Goal: Book appointment/travel/reservation

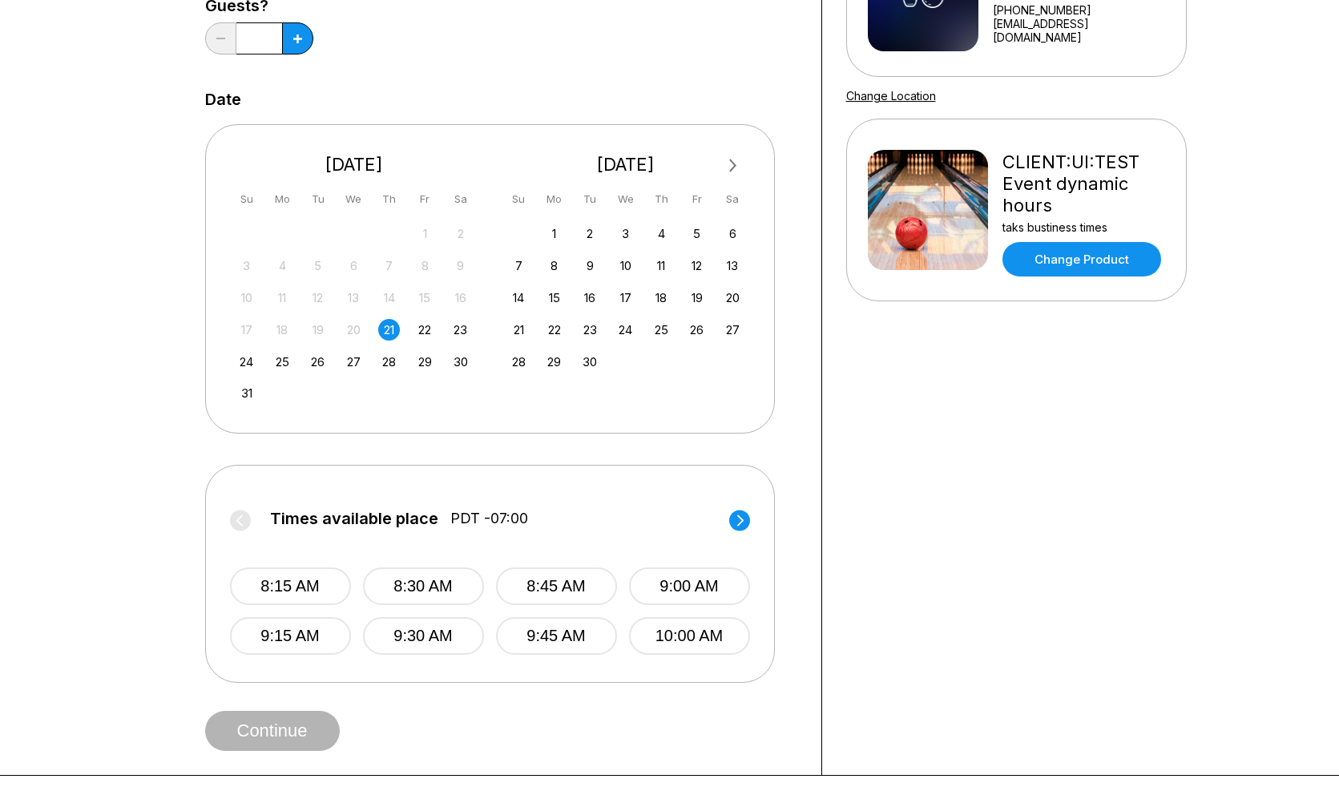
scroll to position [244, 0]
click at [741, 518] on icon at bounding box center [739, 519] width 6 height 11
click at [740, 517] on icon at bounding box center [739, 519] width 6 height 11
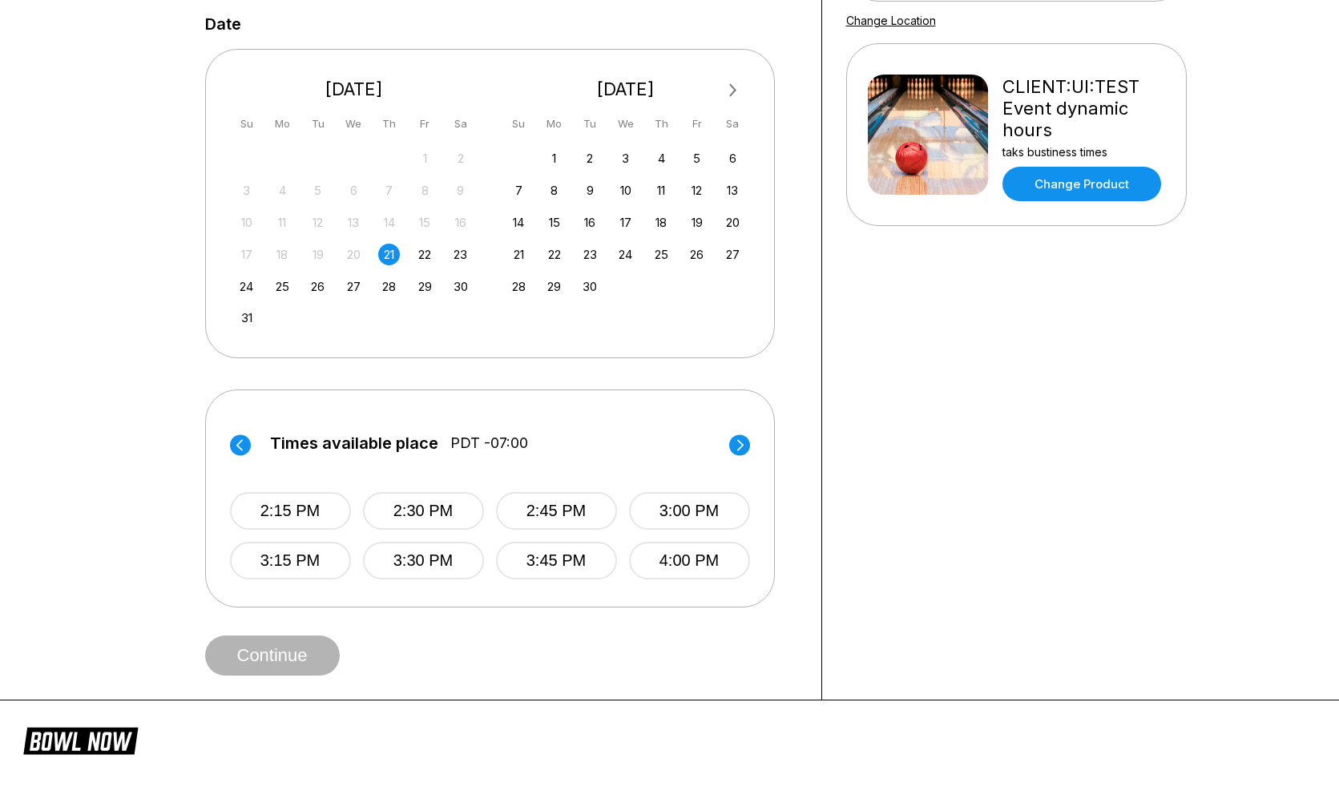
scroll to position [326, 0]
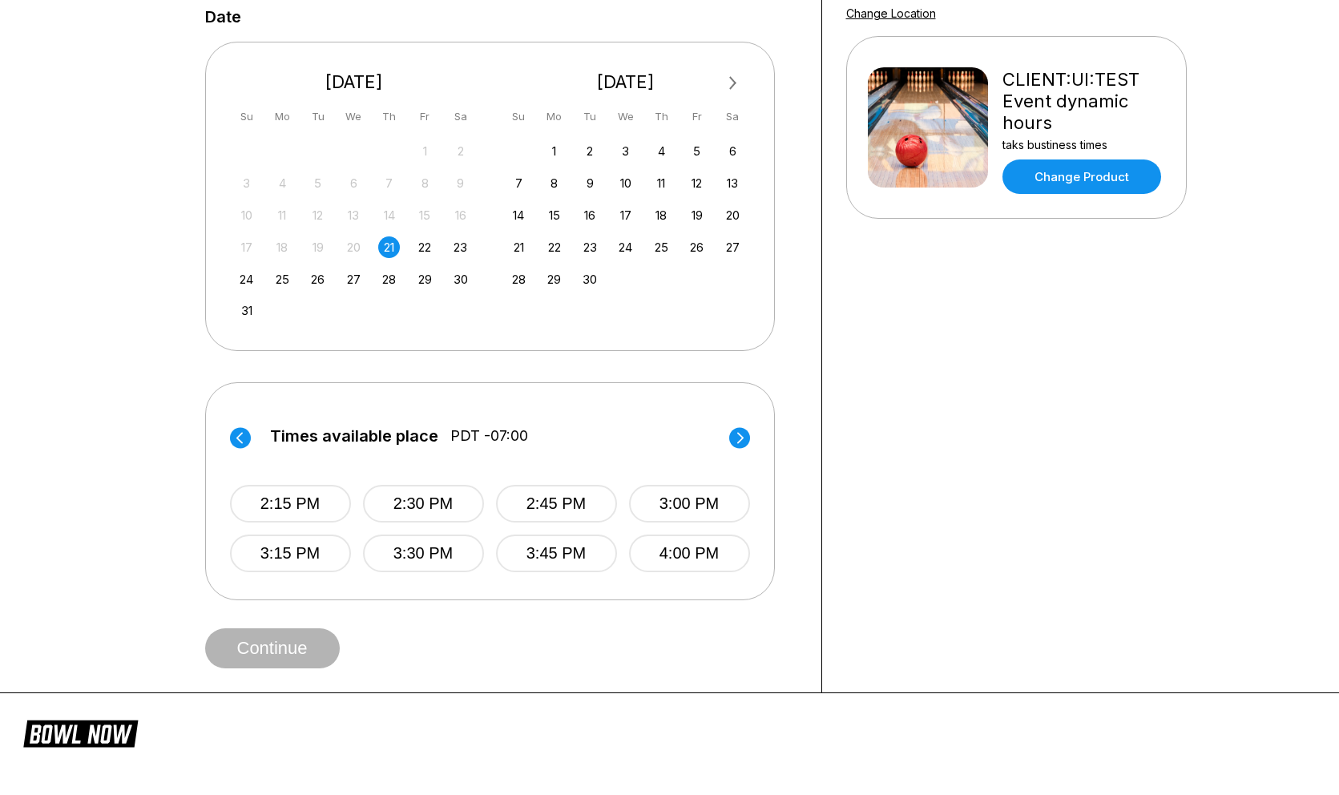
click at [247, 437] on circle at bounding box center [240, 437] width 21 height 21
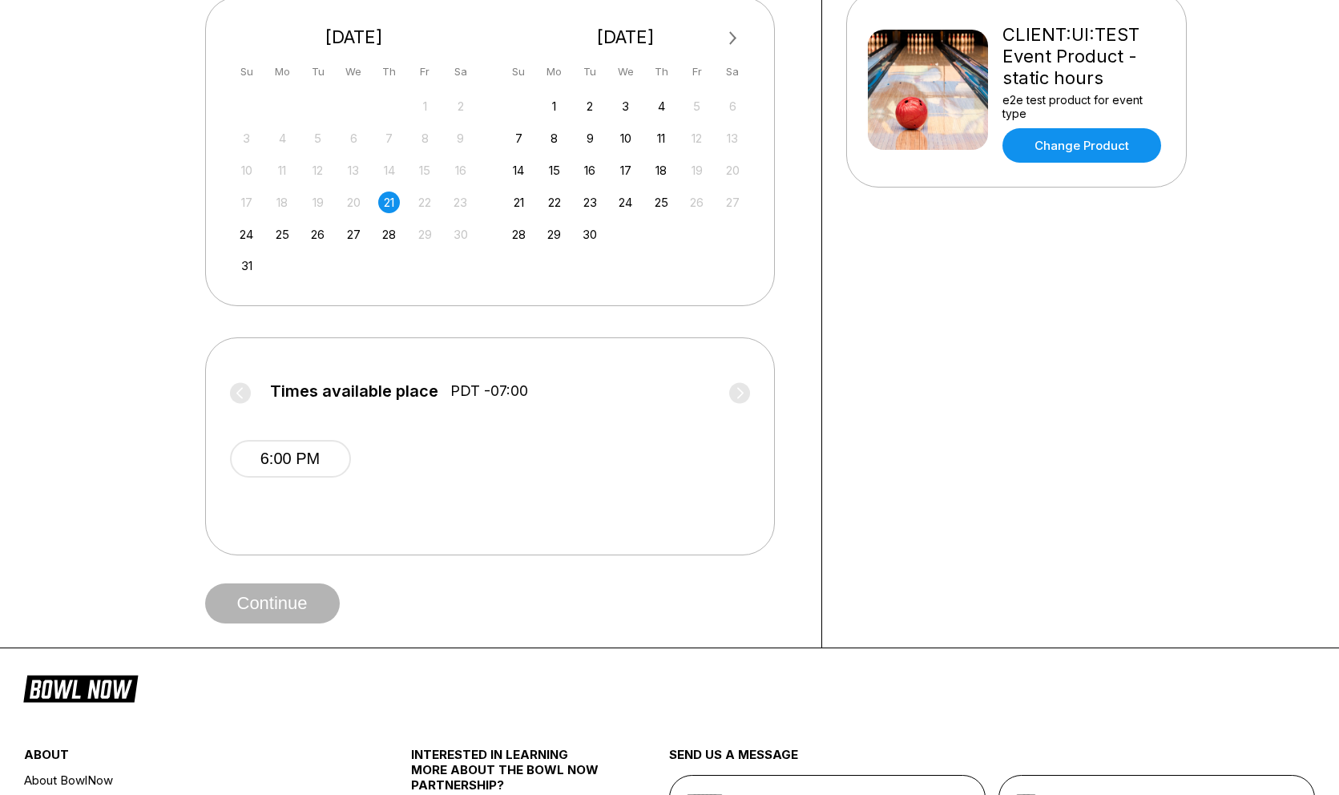
scroll to position [516, 0]
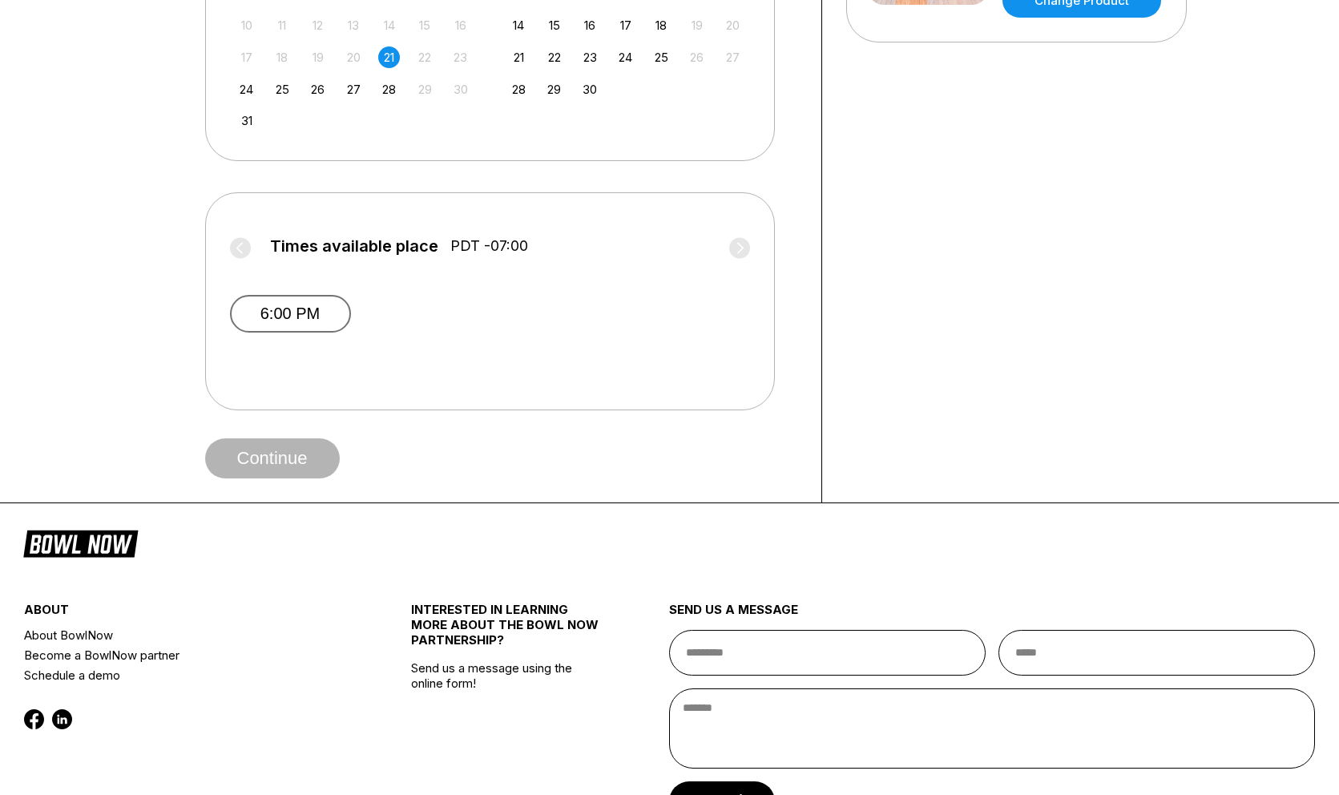
click at [314, 315] on button "6:00 PM" at bounding box center [290, 314] width 121 height 38
click at [292, 456] on button "Continue" at bounding box center [272, 458] width 135 height 40
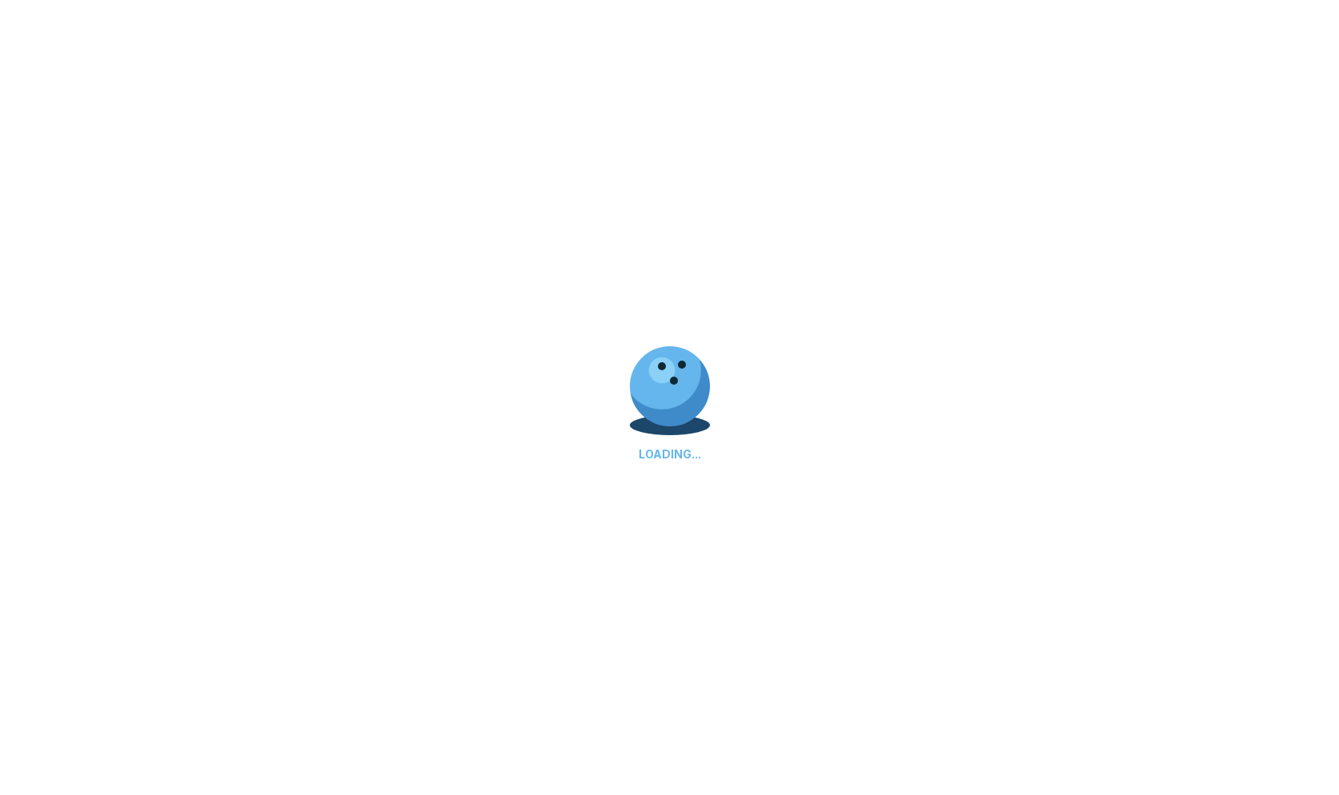
scroll to position [232, 0]
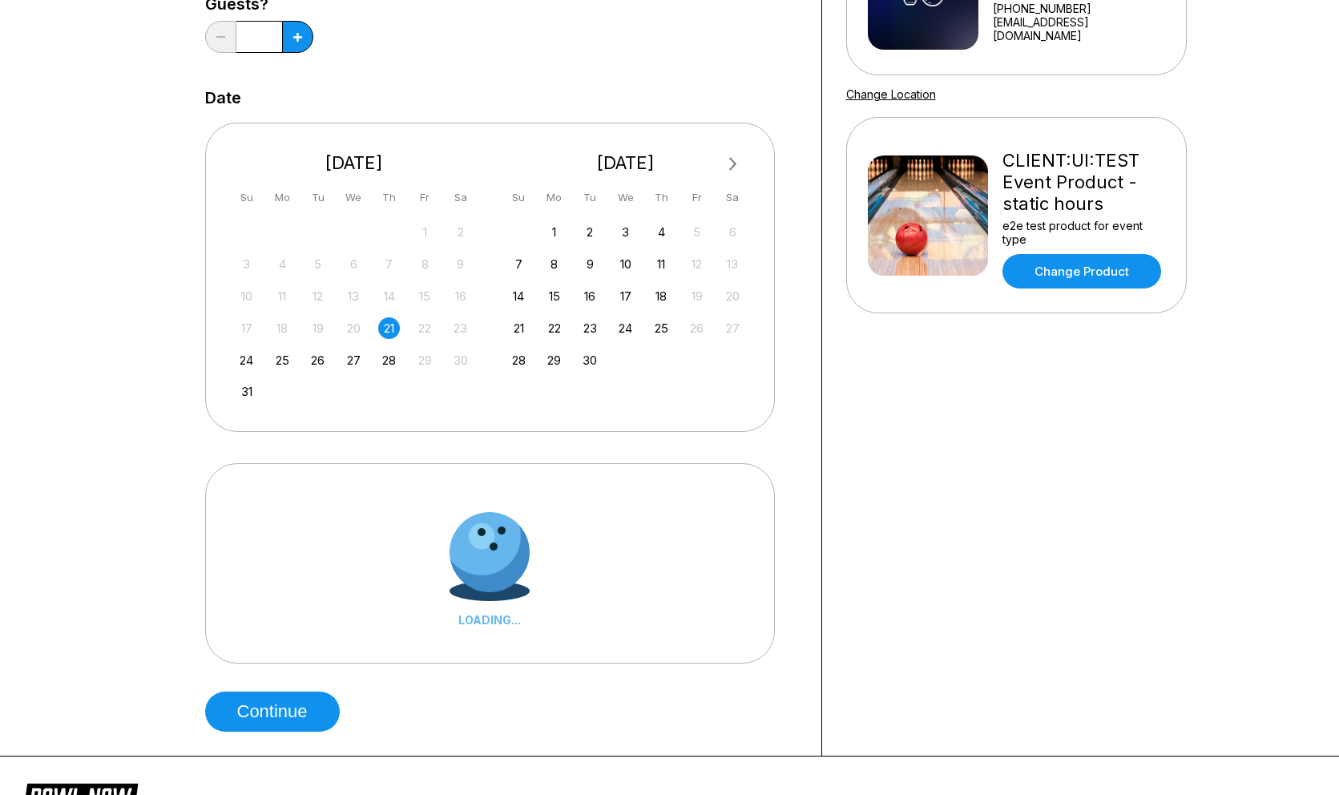
scroll to position [253, 0]
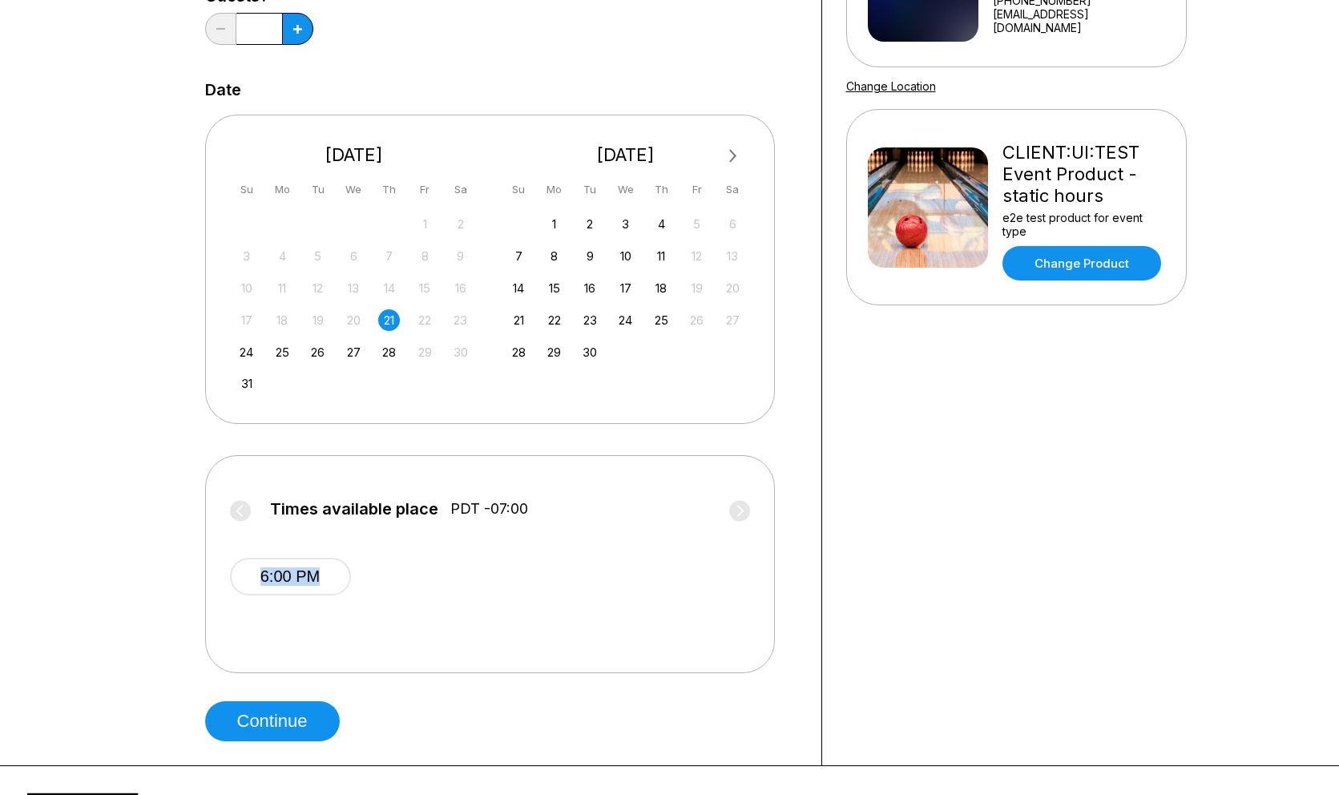
drag, startPoint x: 170, startPoint y: 527, endPoint x: 391, endPoint y: 577, distance: 226.7
click at [391, 578] on div "Choose your Date and time You’ve selected CLIENT:UI:TEST Event Product - static…" at bounding box center [670, 293] width 1042 height 944
copy button "6:00 PM"
click at [417, 317] on div "22" at bounding box center [425, 320] width 22 height 22
click at [425, 317] on div "22" at bounding box center [425, 320] width 22 height 22
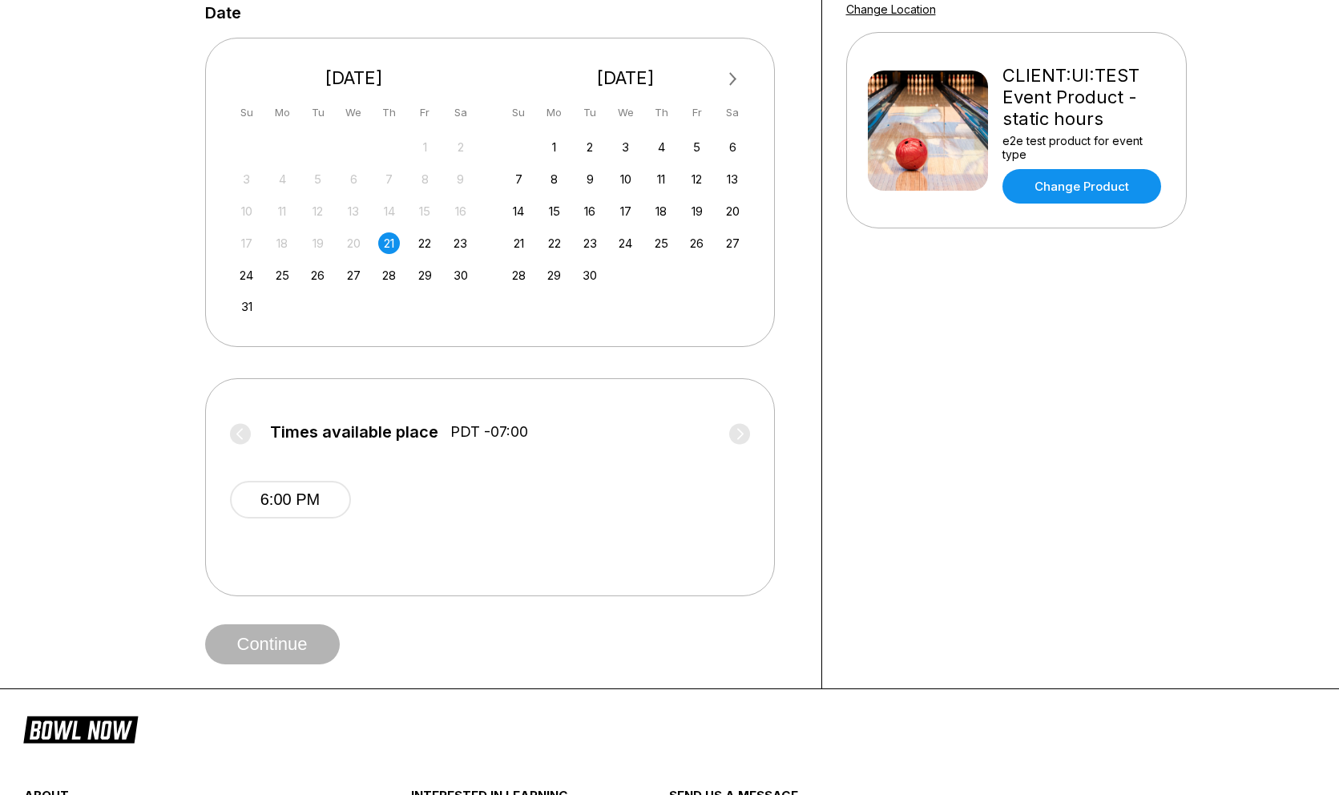
scroll to position [335, 0]
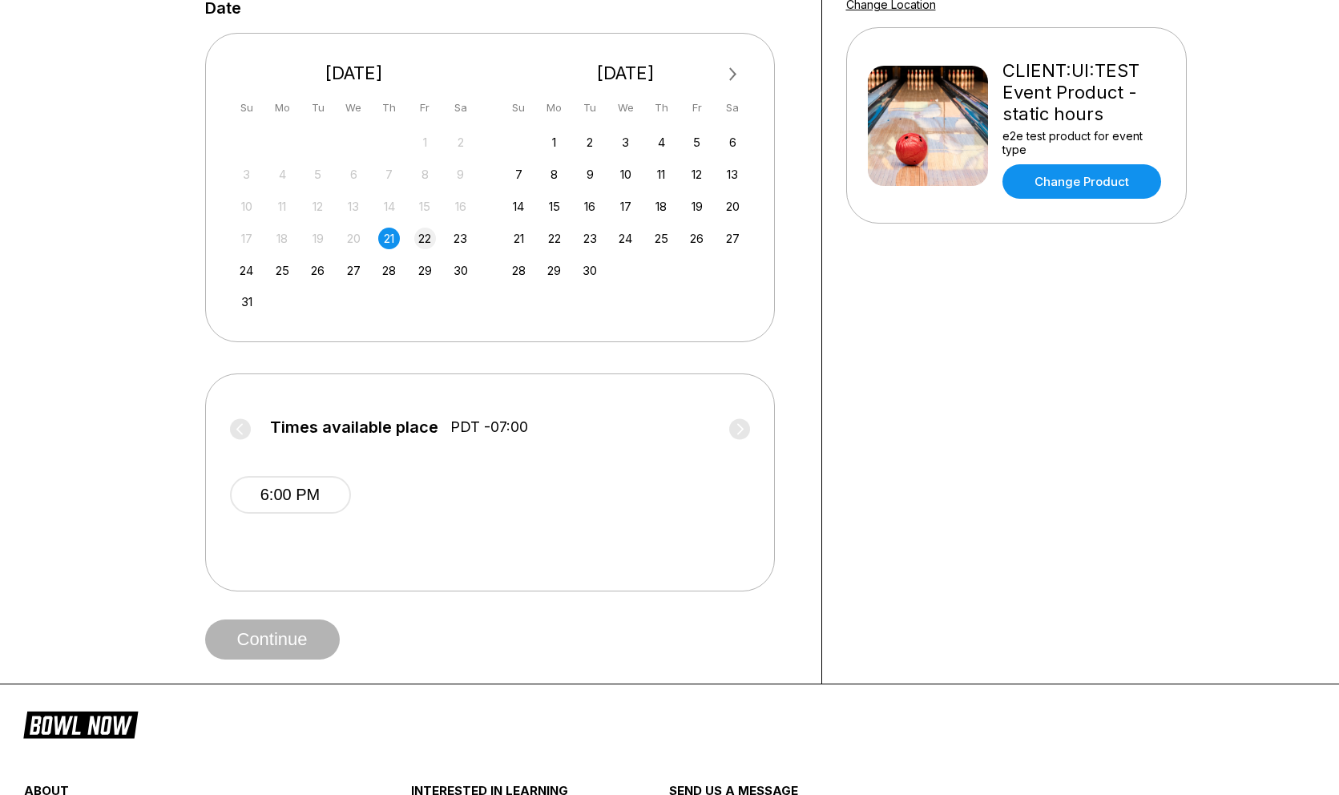
click at [427, 234] on div "22" at bounding box center [425, 239] width 22 height 22
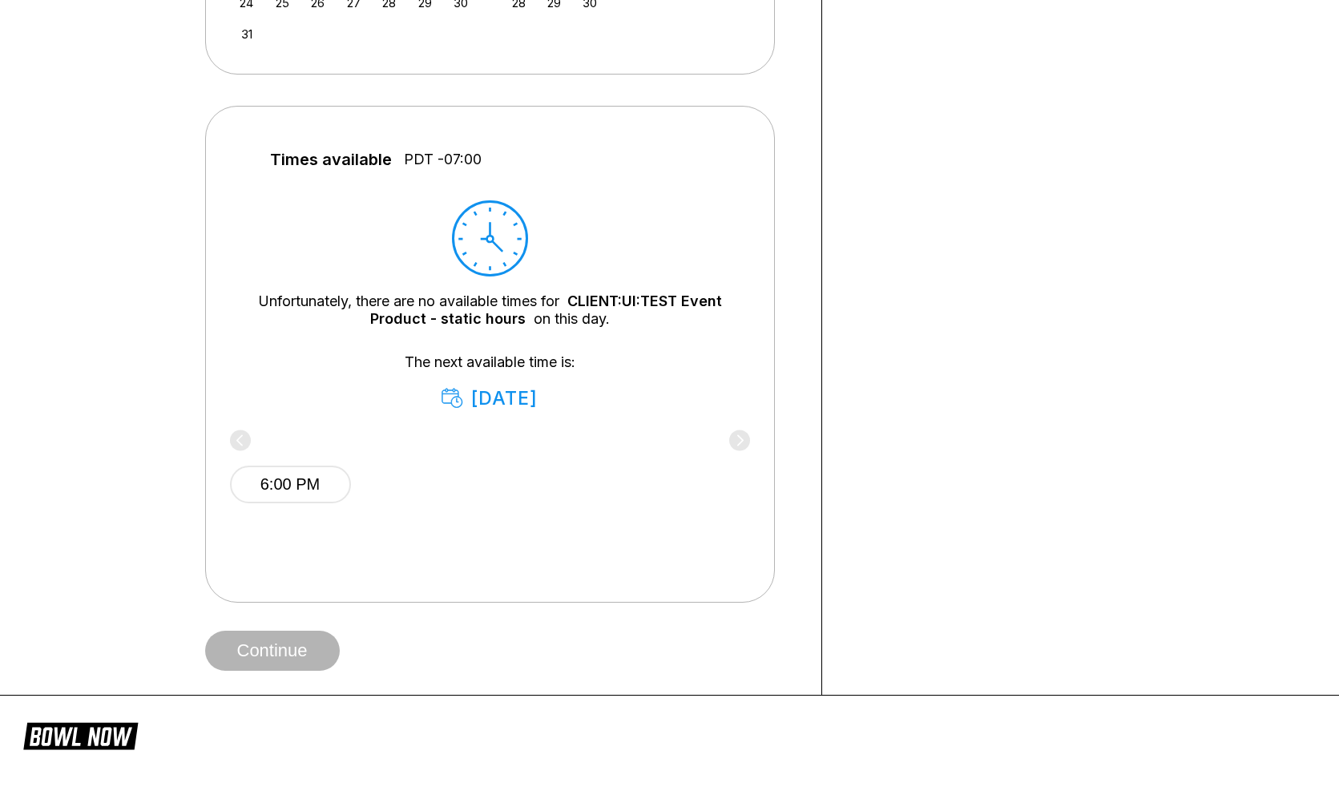
scroll to position [625, 0]
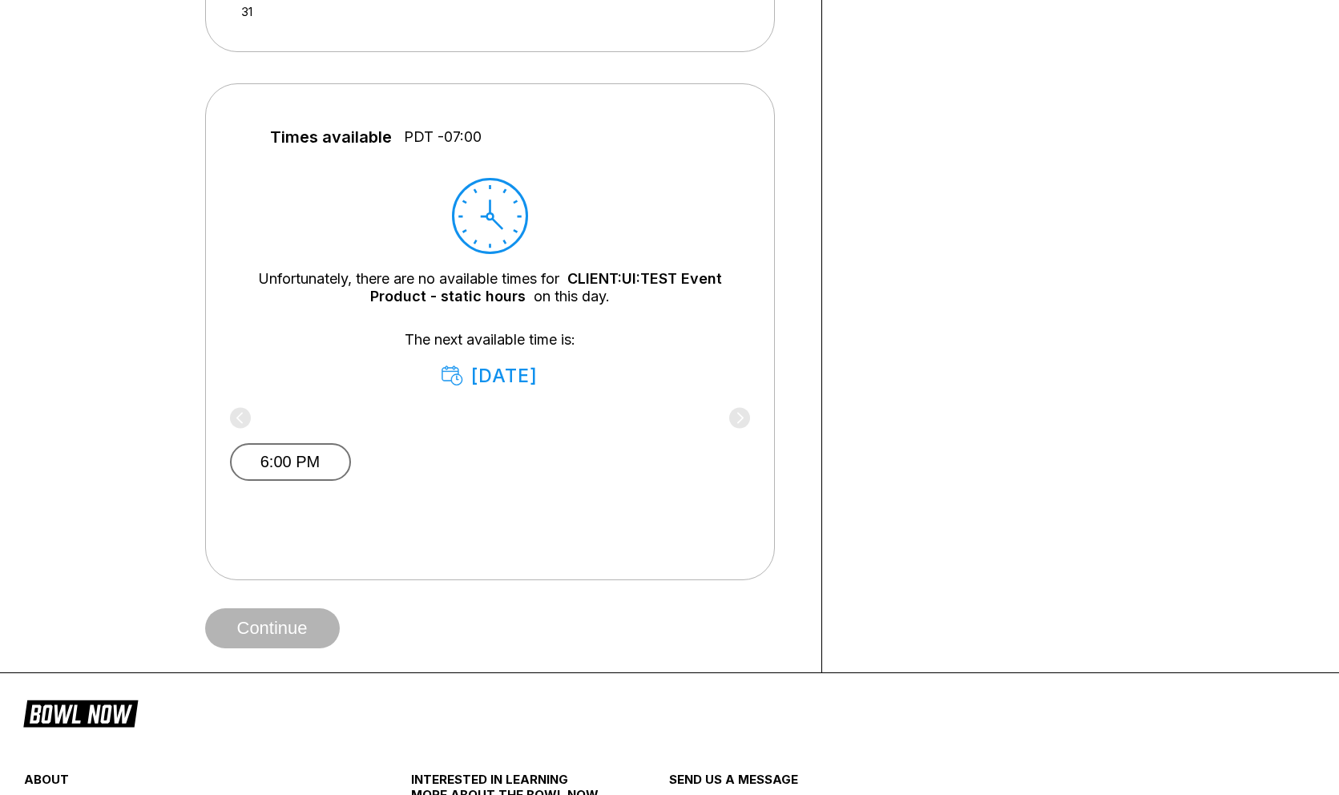
click at [297, 460] on button "6:00 PM" at bounding box center [290, 462] width 121 height 38
click at [297, 460] on button "6:00 PM" at bounding box center [290, 460] width 121 height 34
click at [302, 615] on button "Continue" at bounding box center [272, 628] width 135 height 40
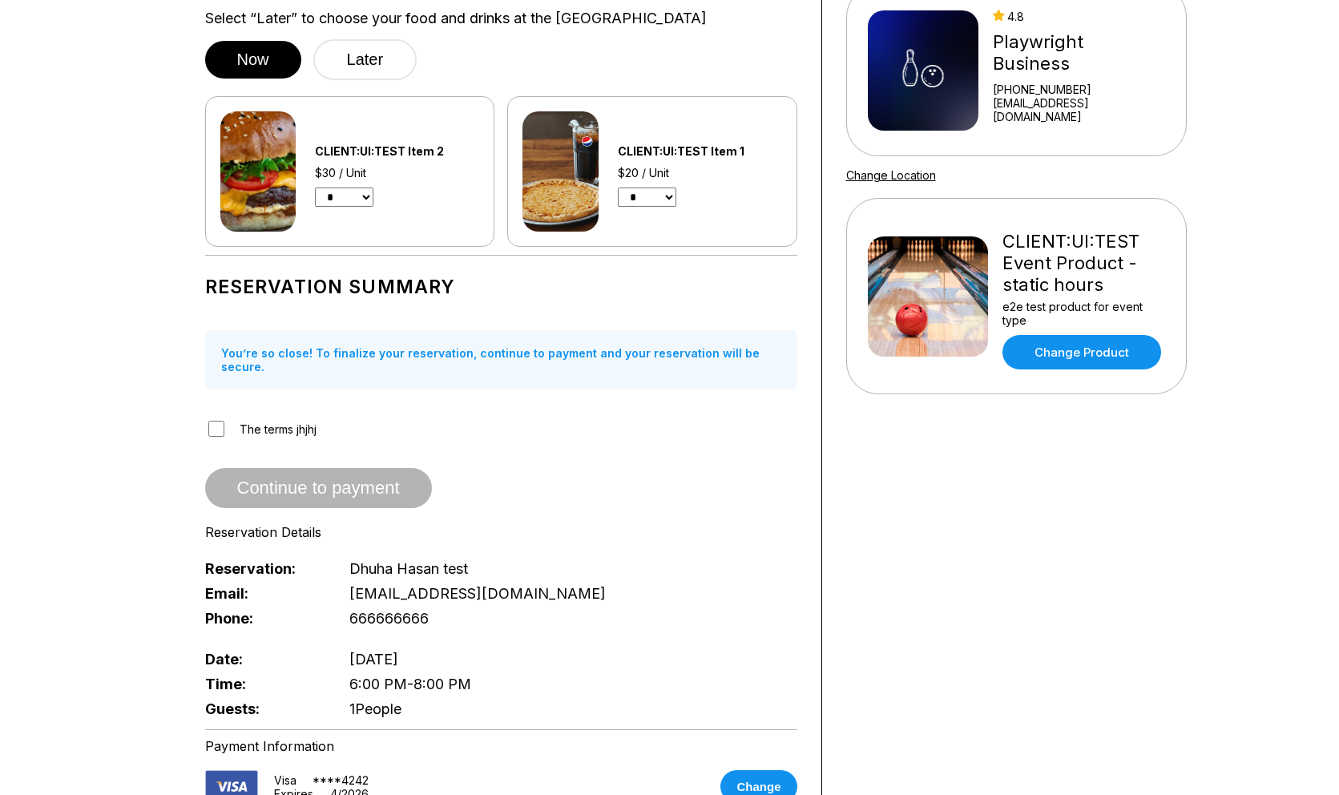
scroll to position [369, 0]
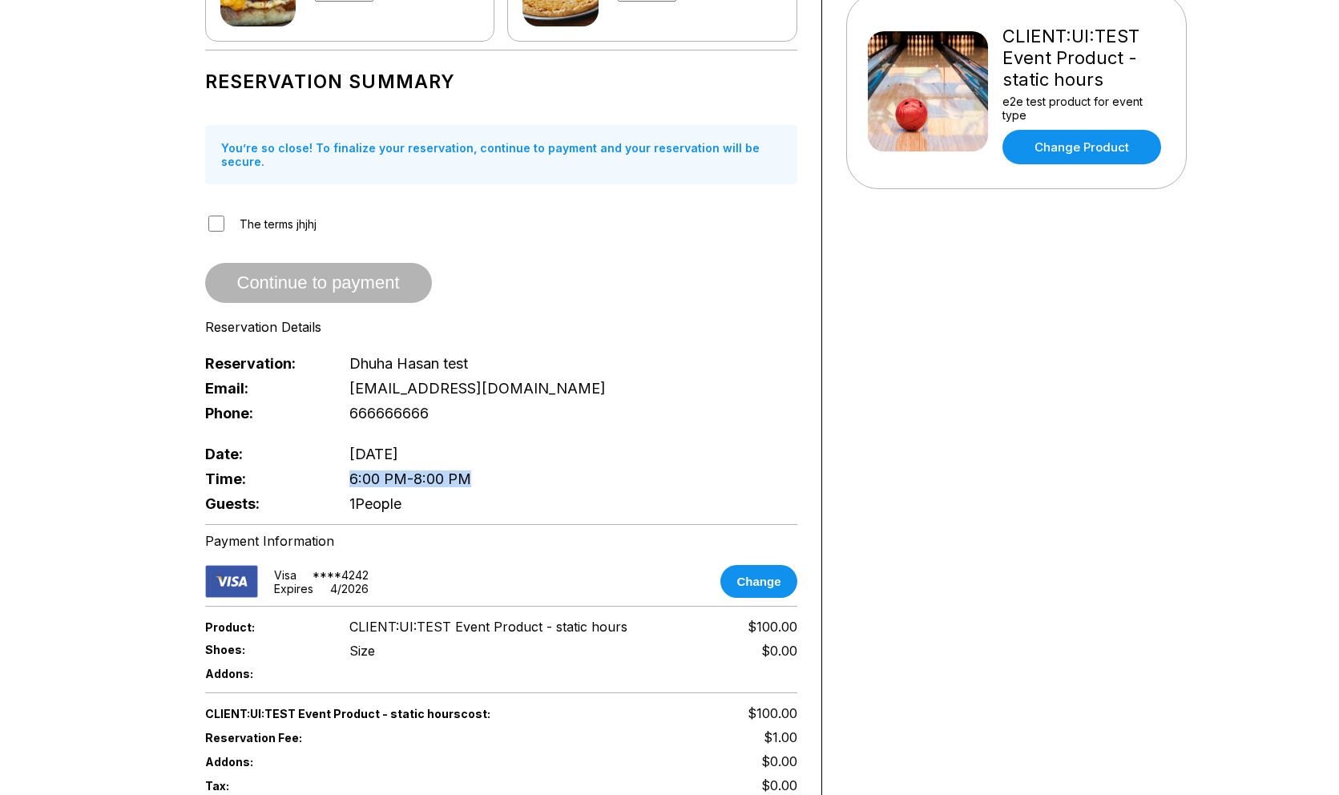
drag, startPoint x: 350, startPoint y: 466, endPoint x: 488, endPoint y: 467, distance: 137.8
click at [488, 467] on div "Time: 6:00 PM - 8:00 PM" at bounding box center [501, 478] width 592 height 25
copy span "6:00 PM - 8:00 PM"
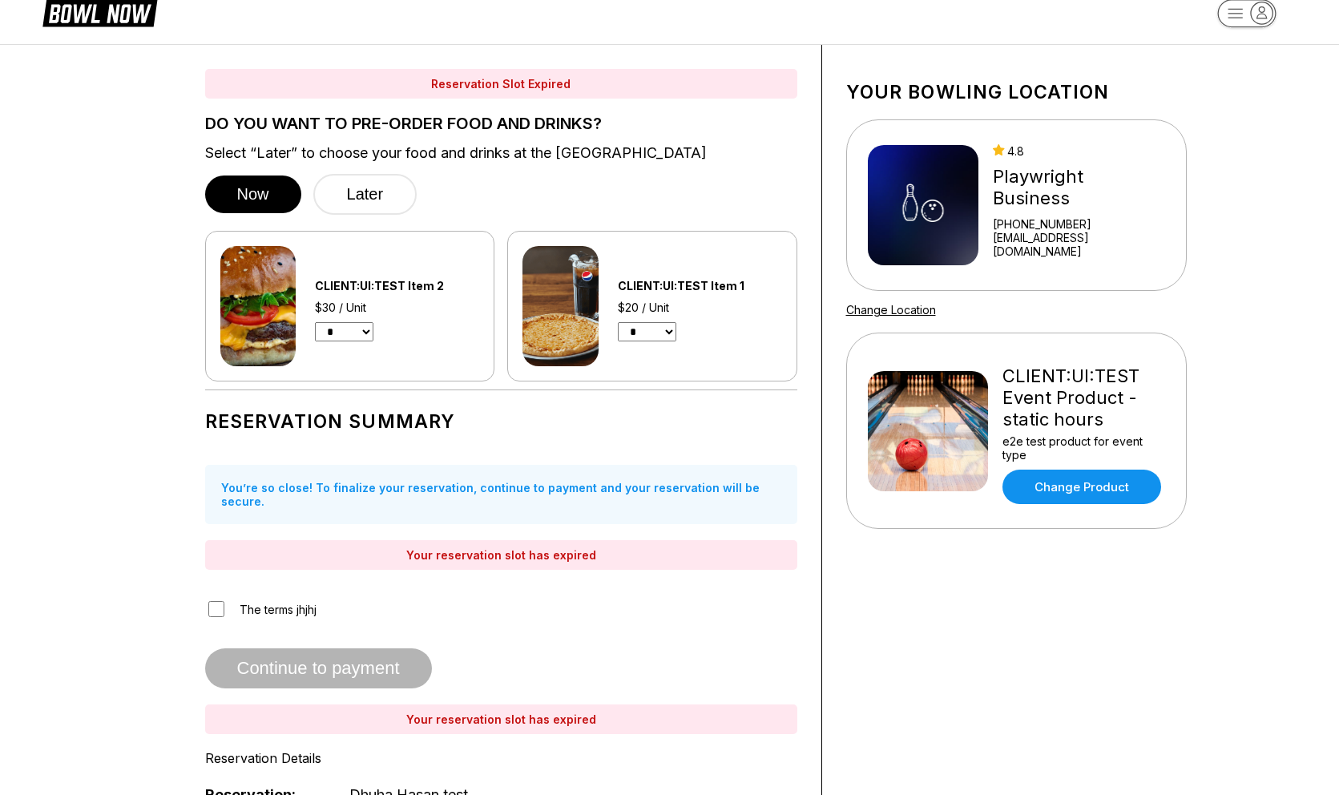
scroll to position [9, 0]
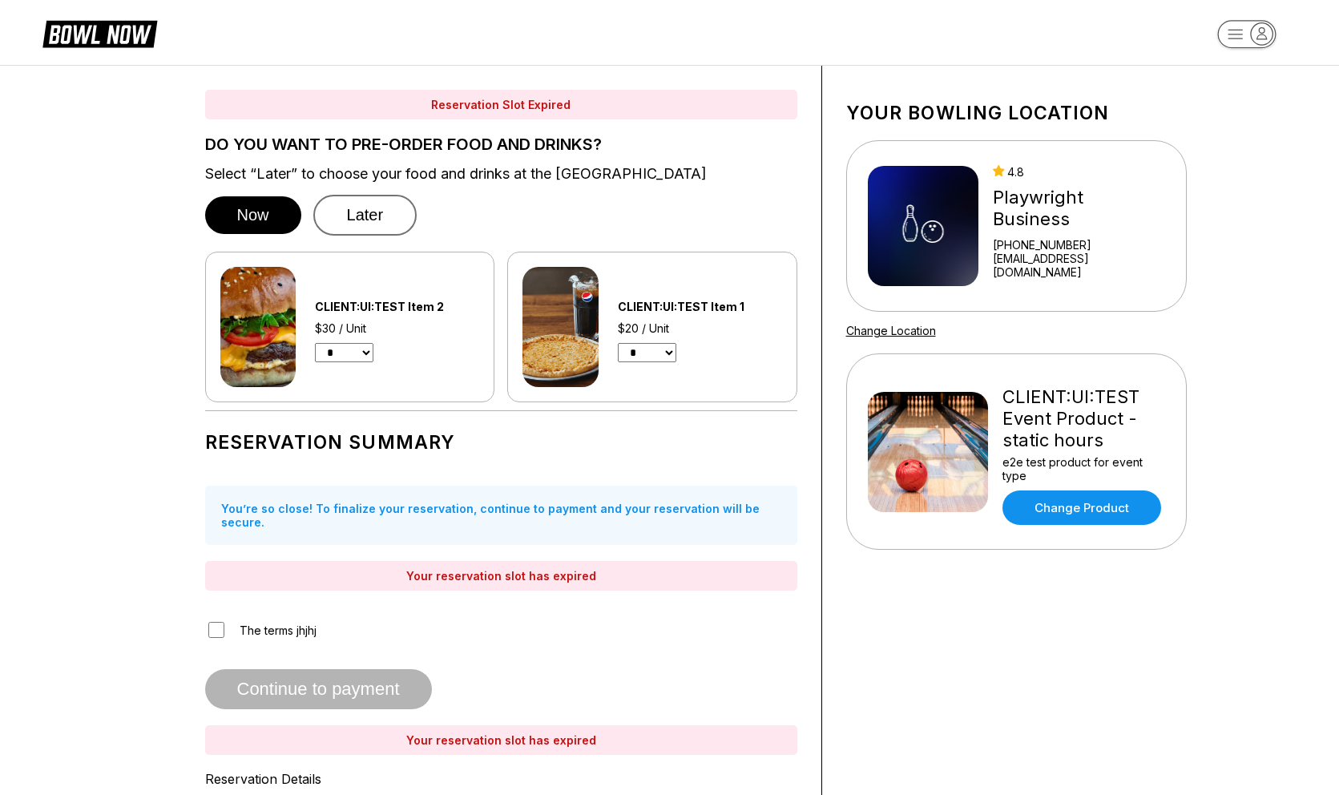
click at [375, 220] on button "Later" at bounding box center [365, 215] width 104 height 41
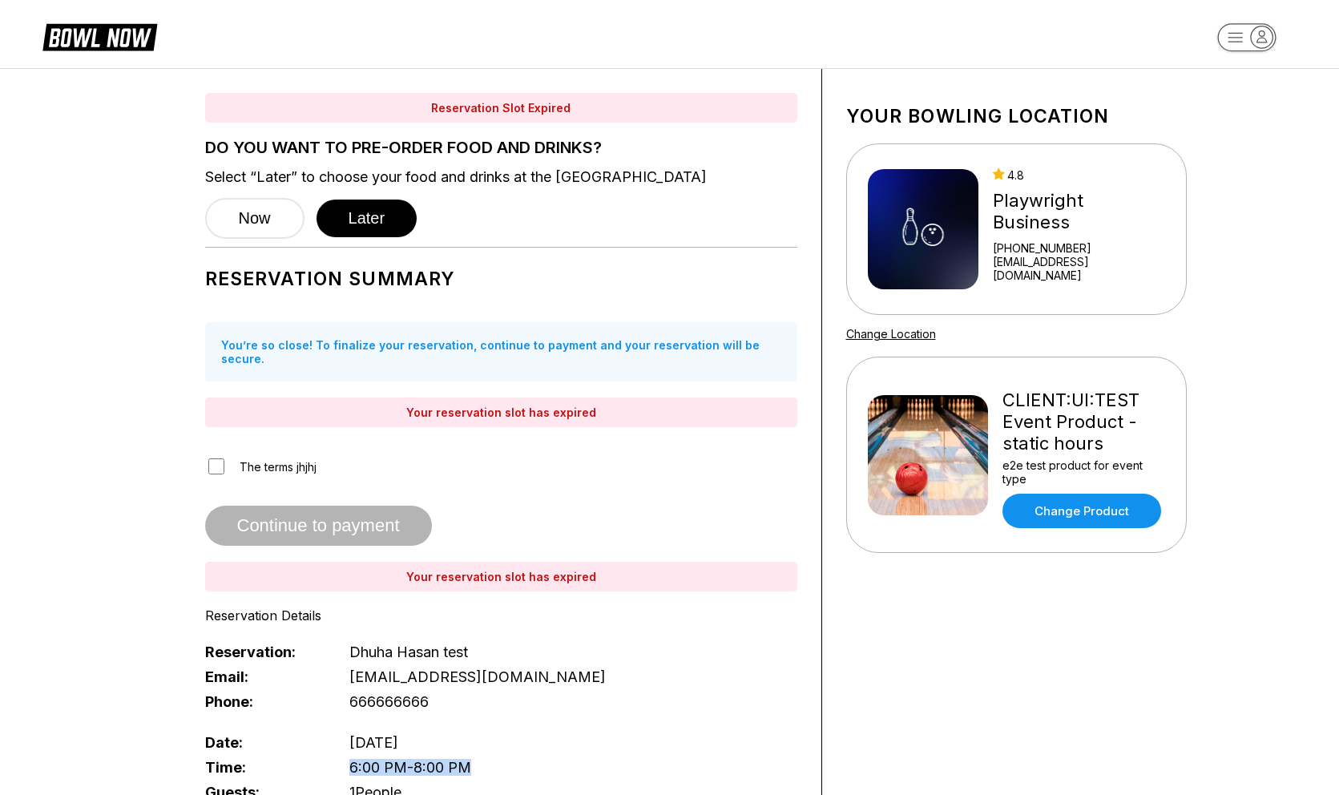
scroll to position [0, 0]
